Goal: Task Accomplishment & Management: Manage account settings

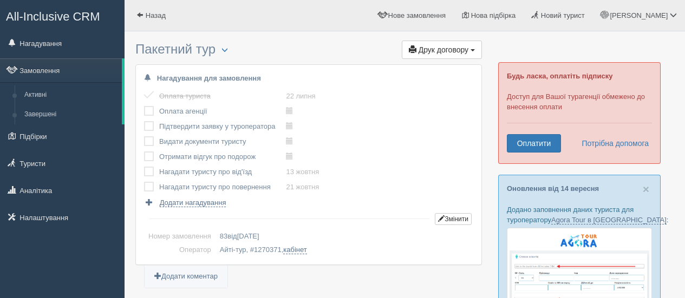
scroll to position [1070, 0]
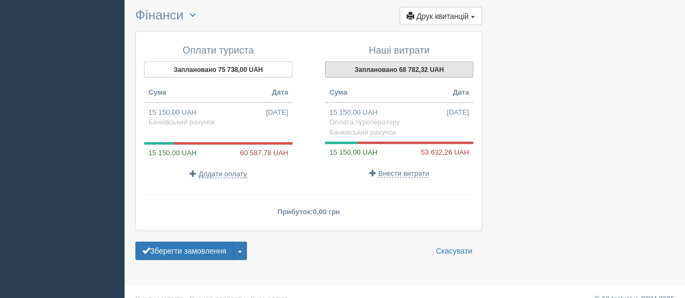
click at [393, 62] on button "Заплановано 68 782,32 UAH" at bounding box center [399, 70] width 148 height 16
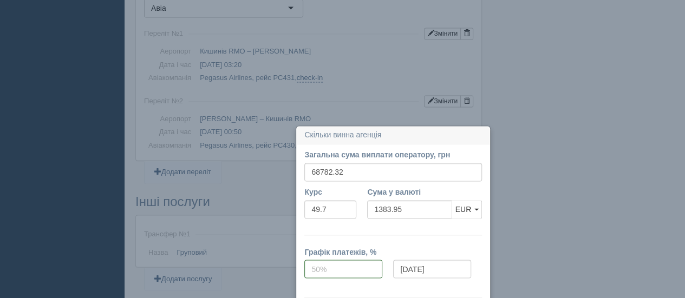
scroll to position [792, 0]
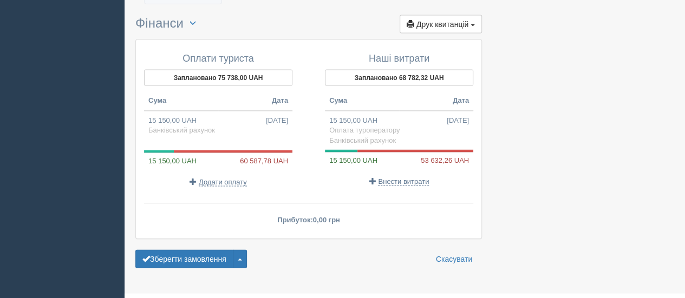
scroll to position [1070, 0]
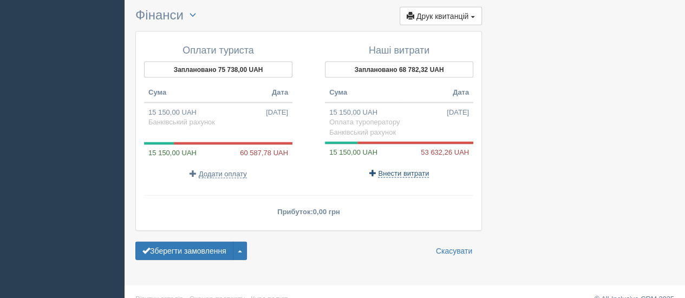
click at [398, 169] on span "Внести витрати" at bounding box center [403, 173] width 51 height 9
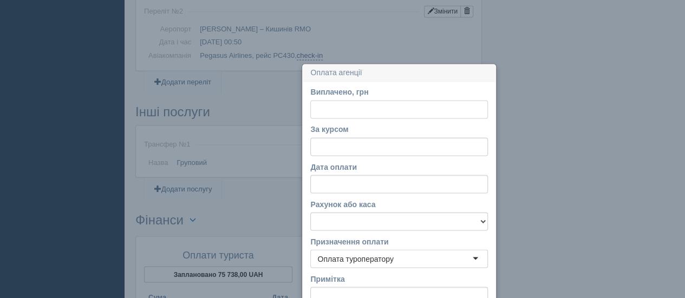
scroll to position [928, 0]
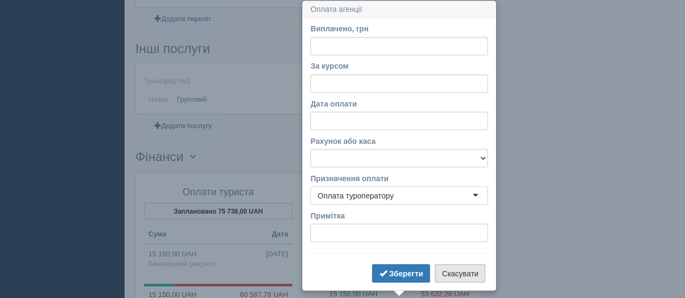
click at [472, 274] on button "Скасувати" at bounding box center [460, 273] width 50 height 18
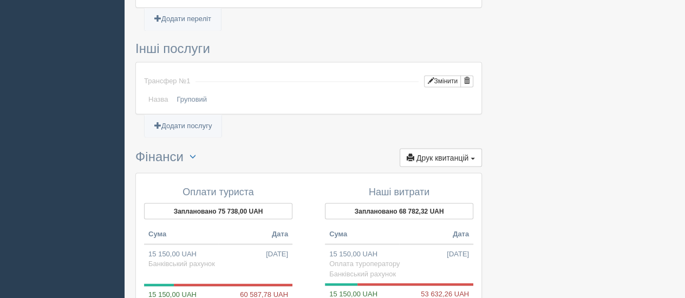
scroll to position [982, 0]
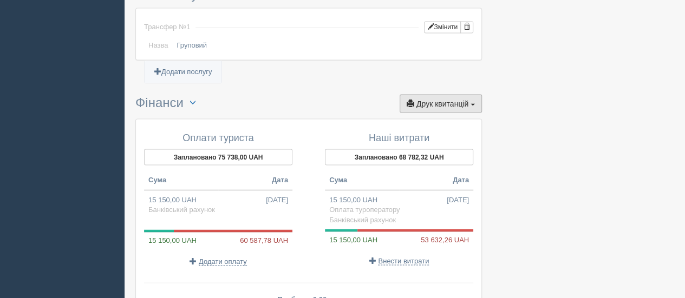
click at [480, 94] on button "Друк квитанцій Друк" at bounding box center [440, 103] width 82 height 18
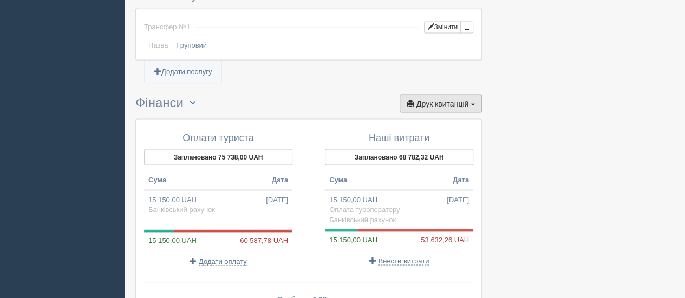
click at [473, 103] on span "button" at bounding box center [472, 104] width 4 height 2
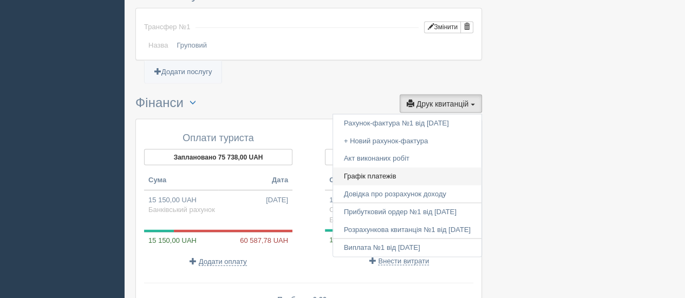
click at [393, 167] on link "Графік платежів" at bounding box center [407, 176] width 148 height 18
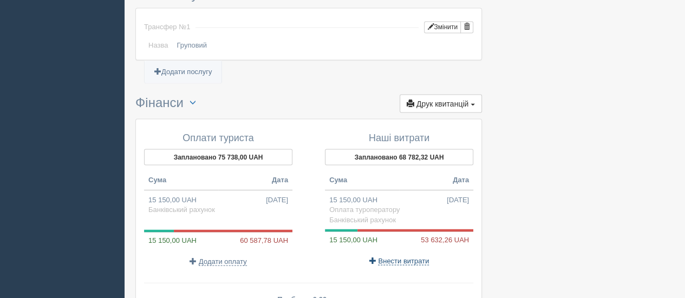
click at [410, 257] on span "Внести витрати" at bounding box center [403, 261] width 51 height 9
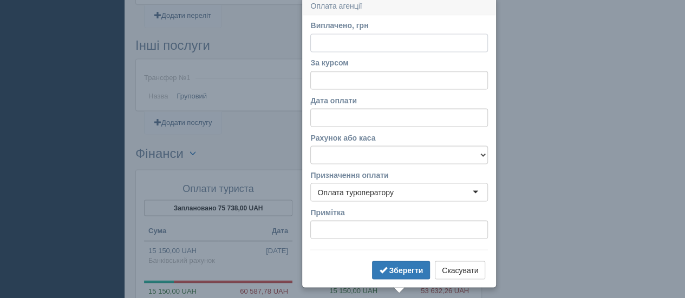
scroll to position [928, 0]
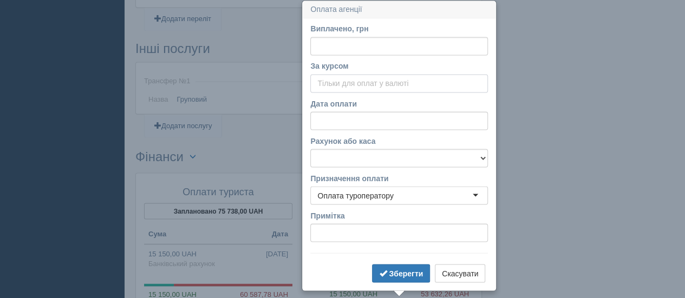
click at [336, 80] on input "За курсом" at bounding box center [399, 83] width 178 height 18
paste input "49.350"
type input "49.350"
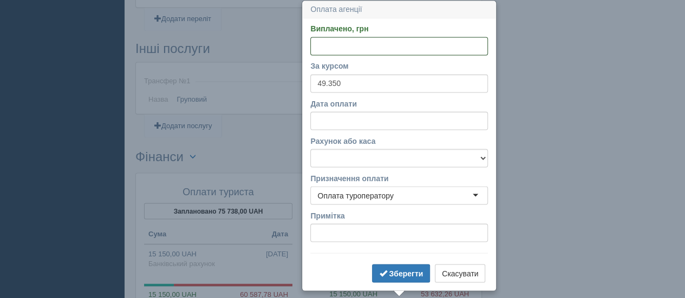
click at [346, 42] on input "Виплачено, грн" at bounding box center [399, 46] width 178 height 18
type input "60162"
click at [405, 269] on b "Зберегти" at bounding box center [406, 273] width 34 height 9
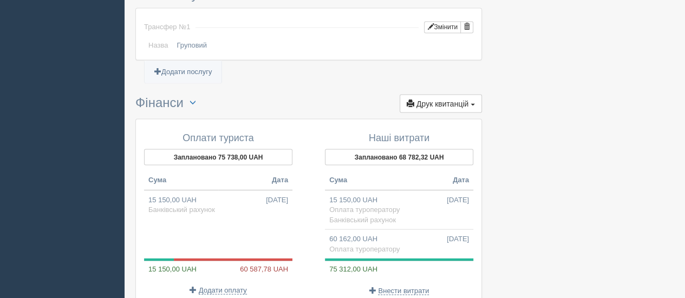
scroll to position [1037, 0]
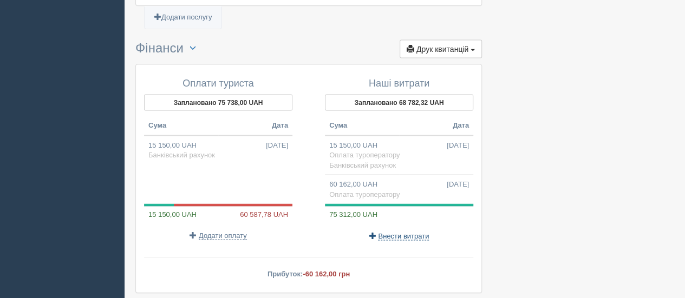
click at [411, 232] on span "Внести витрати" at bounding box center [403, 236] width 51 height 9
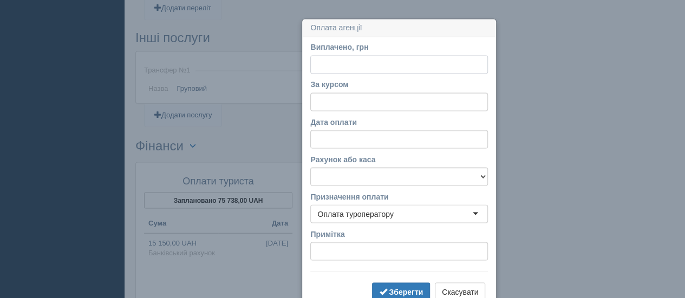
scroll to position [958, 0]
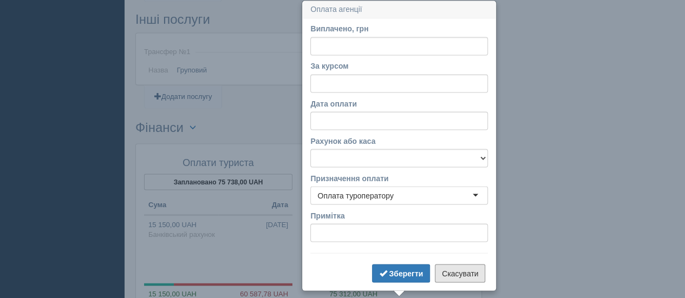
click at [473, 266] on button "Скасувати" at bounding box center [460, 273] width 50 height 18
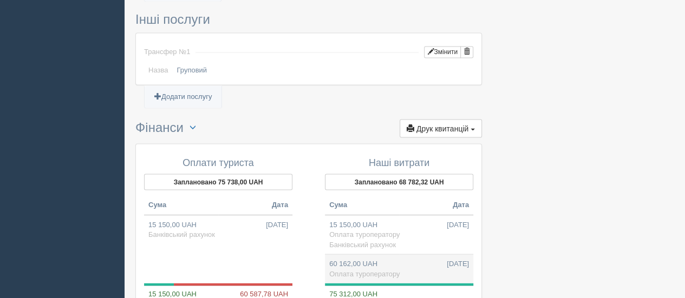
click at [431, 254] on td "60 162,00 UAH 22.09.2025 Оплата туроператору" at bounding box center [399, 268] width 148 height 29
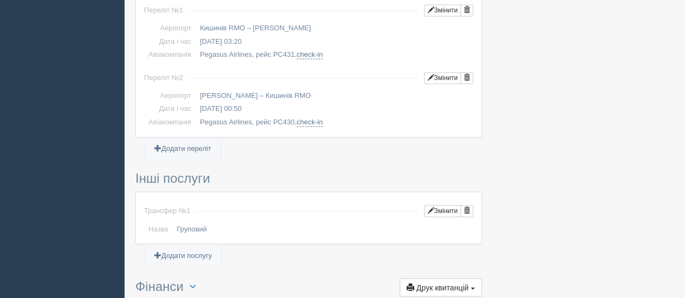
type input "60162.00"
type input "49.35"
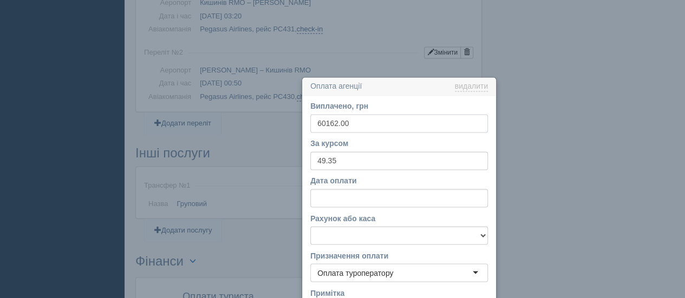
scroll to position [901, 0]
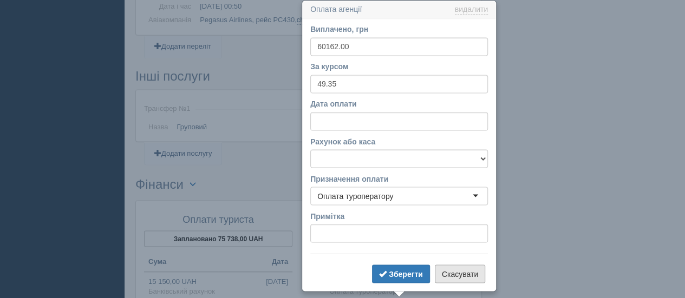
click at [463, 272] on button "Скасувати" at bounding box center [460, 274] width 50 height 18
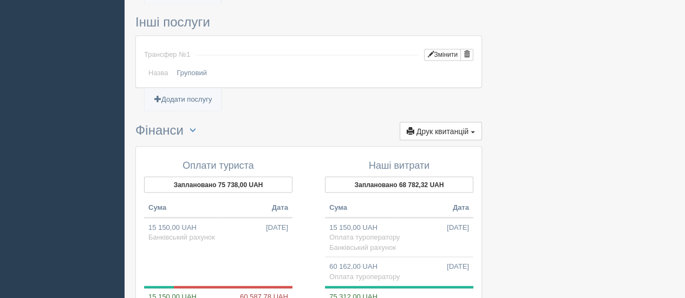
scroll to position [1009, 0]
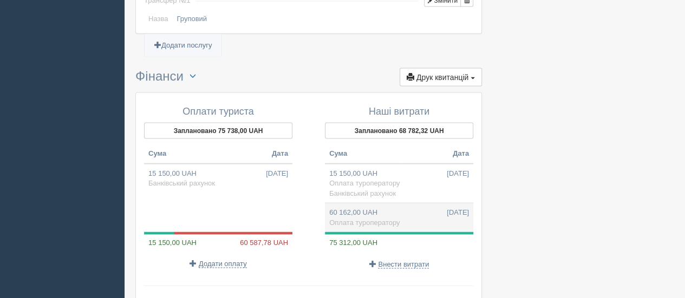
drag, startPoint x: 391, startPoint y: 194, endPoint x: 358, endPoint y: 200, distance: 33.6
click at [358, 203] on td "60 162,00 UAH 22.09.2025 Оплата туроператору" at bounding box center [399, 217] width 148 height 29
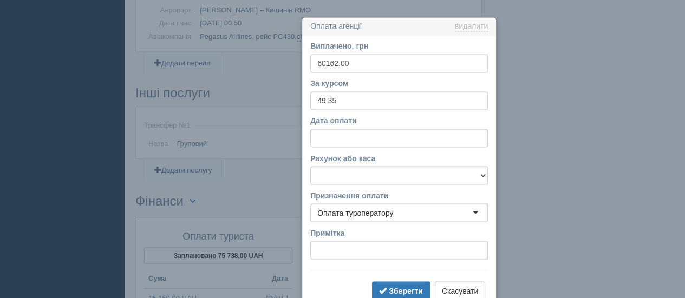
scroll to position [901, 0]
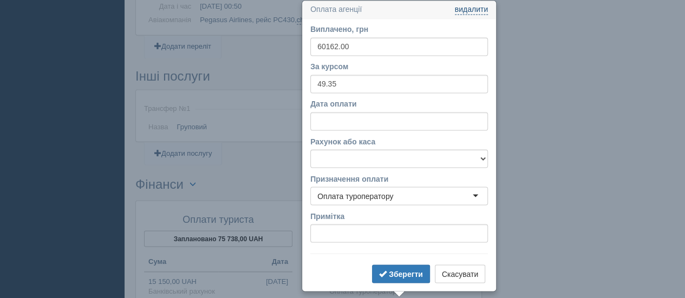
click at [483, 10] on link "видалити" at bounding box center [471, 9] width 33 height 9
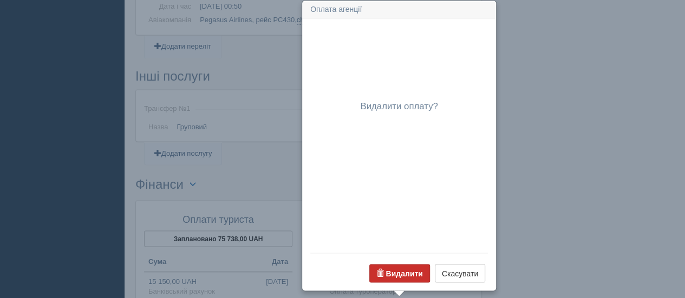
click at [395, 266] on button "Видалити" at bounding box center [399, 273] width 61 height 18
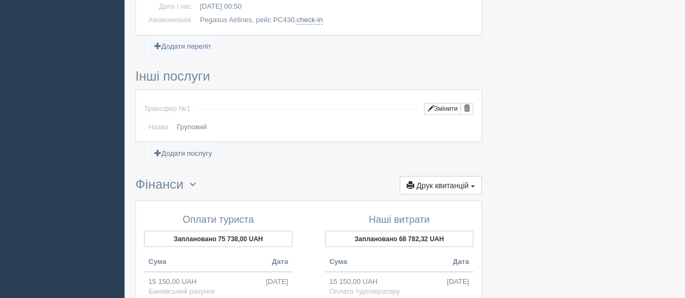
scroll to position [955, 0]
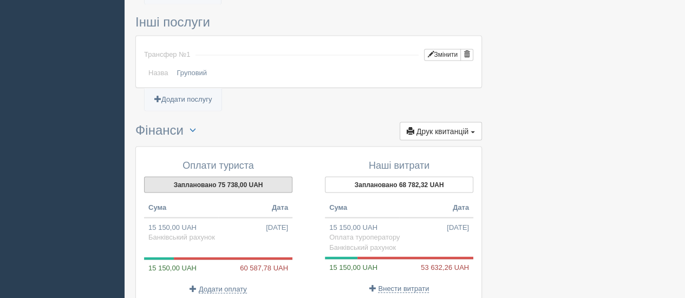
click at [221, 176] on button "Заплановано 75 738,00 UAH" at bounding box center [218, 184] width 148 height 16
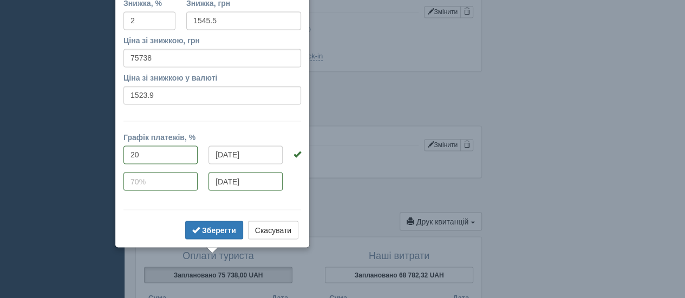
scroll to position [1070, 0]
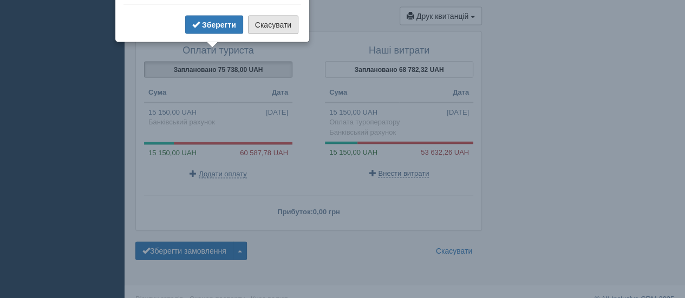
click at [281, 29] on button "Скасувати" at bounding box center [273, 25] width 50 height 18
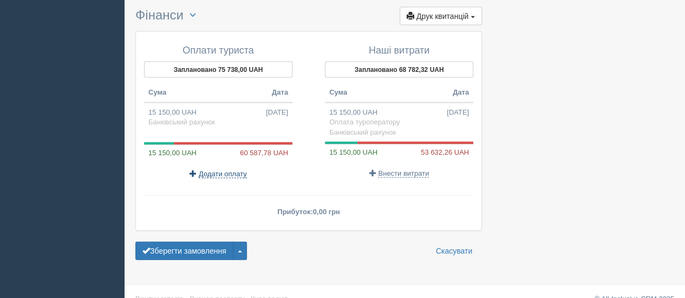
click at [215, 170] on span "Додати оплату" at bounding box center [223, 174] width 48 height 9
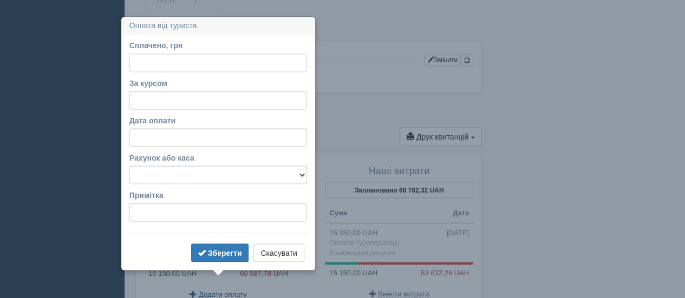
scroll to position [966, 0]
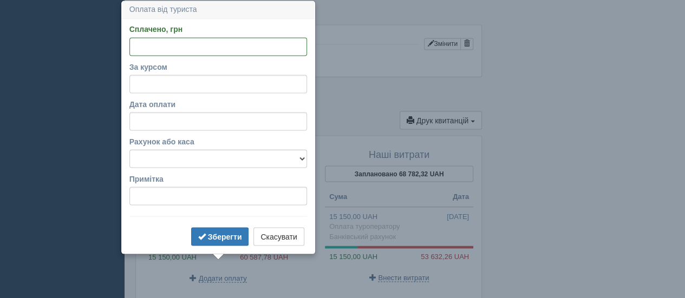
click at [383, 87] on ul "Додати послугу" at bounding box center [308, 94] width 346 height 14
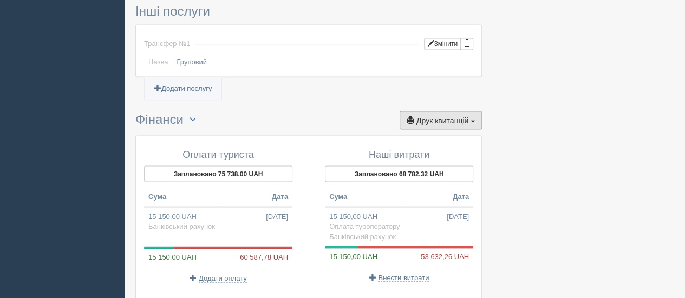
click at [460, 116] on span "Друк квитанцій" at bounding box center [442, 120] width 52 height 9
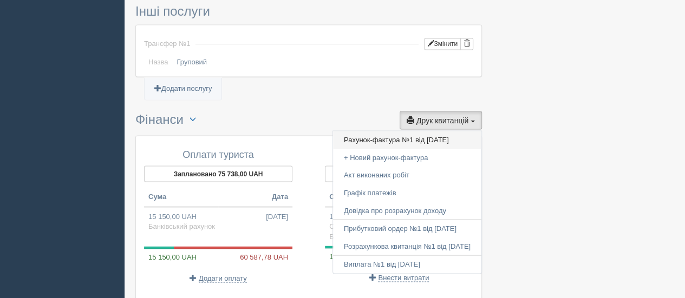
click at [373, 131] on link "Рахунок-фактура №1 від 22.07.2025" at bounding box center [407, 140] width 148 height 18
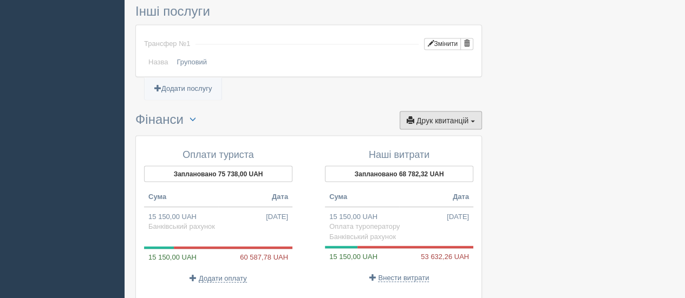
click at [472, 111] on button "Друк квитанцій Друк" at bounding box center [440, 120] width 82 height 18
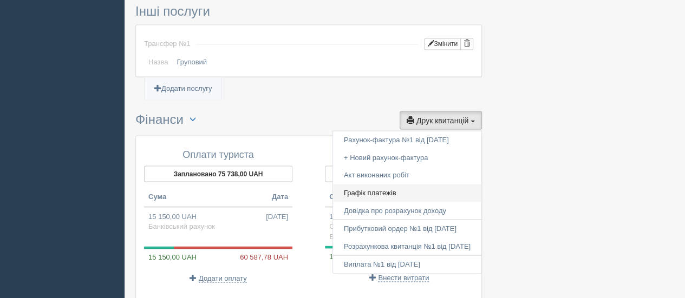
click at [354, 184] on link "Графік платежів" at bounding box center [407, 193] width 148 height 18
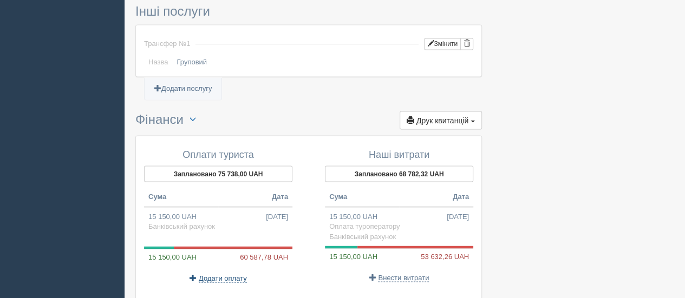
click at [225, 274] on span "Додати оплату" at bounding box center [223, 278] width 48 height 9
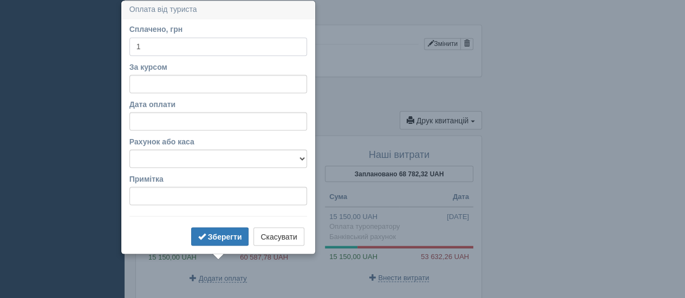
type input "1"
click at [184, 93] on form "Сплачено, грн 1 За курсом Дата оплати Рахунок або каса Банківський рахунок Готі…" at bounding box center [218, 136] width 178 height 225
click at [183, 90] on input "За курсом" at bounding box center [218, 84] width 178 height 18
paste input "49.350"
type input "49.350"
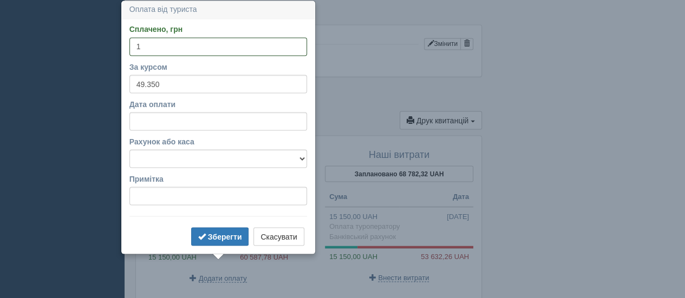
click at [174, 47] on input "1" at bounding box center [218, 46] width 178 height 18
type input "60161.1045"
click at [225, 159] on select "Банківський рахунок Готівкова каса Монобанк" at bounding box center [218, 158] width 178 height 18
select select "1423"
click at [129, 149] on select "Банківський рахунок Готівкова каса Монобанк" at bounding box center [218, 158] width 178 height 18
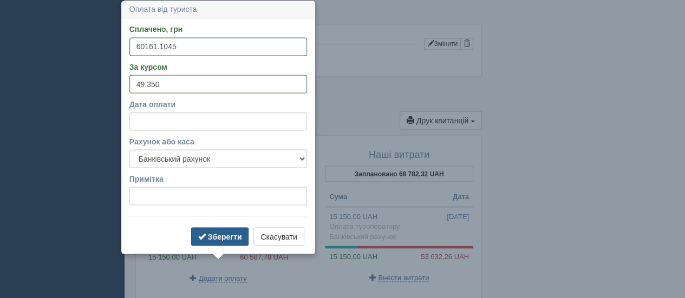
click at [221, 232] on b "Зберегти" at bounding box center [225, 236] width 34 height 9
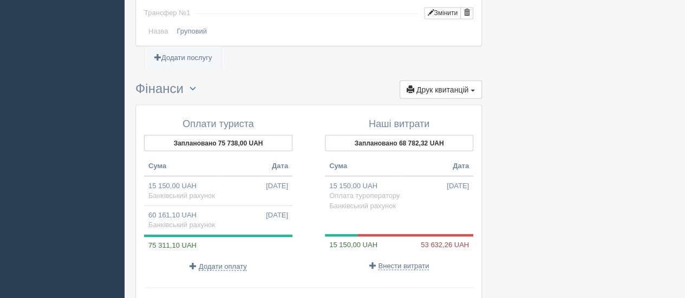
scroll to position [1020, 0]
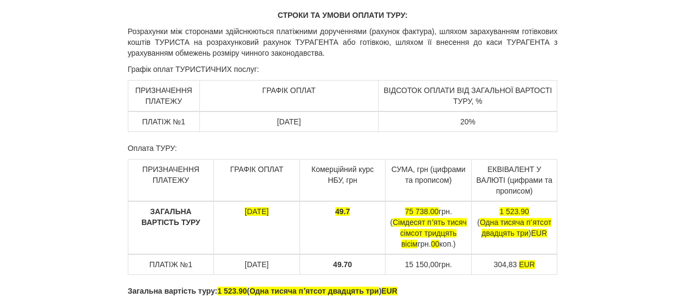
scroll to position [54, 0]
